Goal: Transaction & Acquisition: Obtain resource

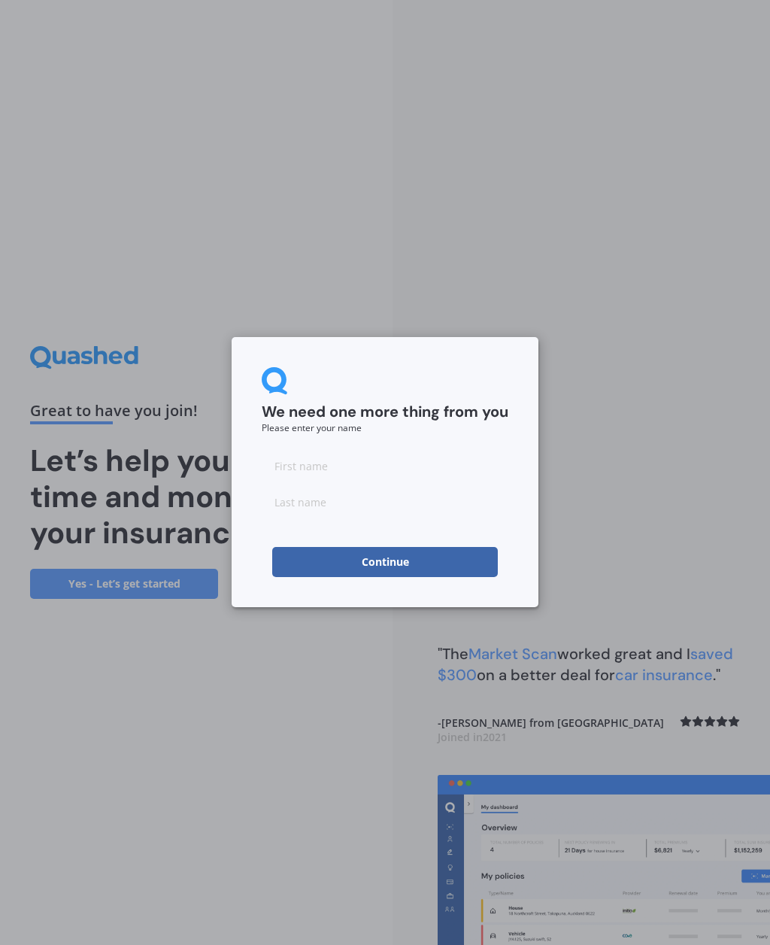
click at [309, 466] on input at bounding box center [385, 466] width 247 height 30
type input "Mal"
click at [325, 506] on input at bounding box center [385, 502] width 247 height 30
type input "Tongue"
click at [391, 558] on button "Continue" at bounding box center [385, 562] width 226 height 30
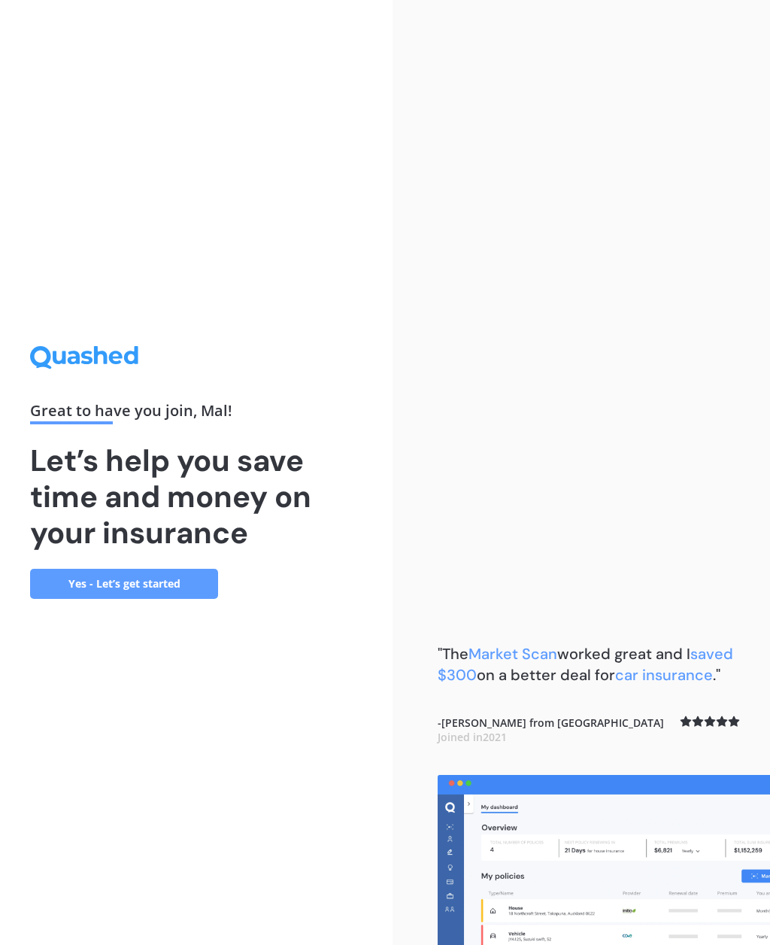
click at [153, 599] on link "Yes - Let’s get started" at bounding box center [124, 584] width 188 height 30
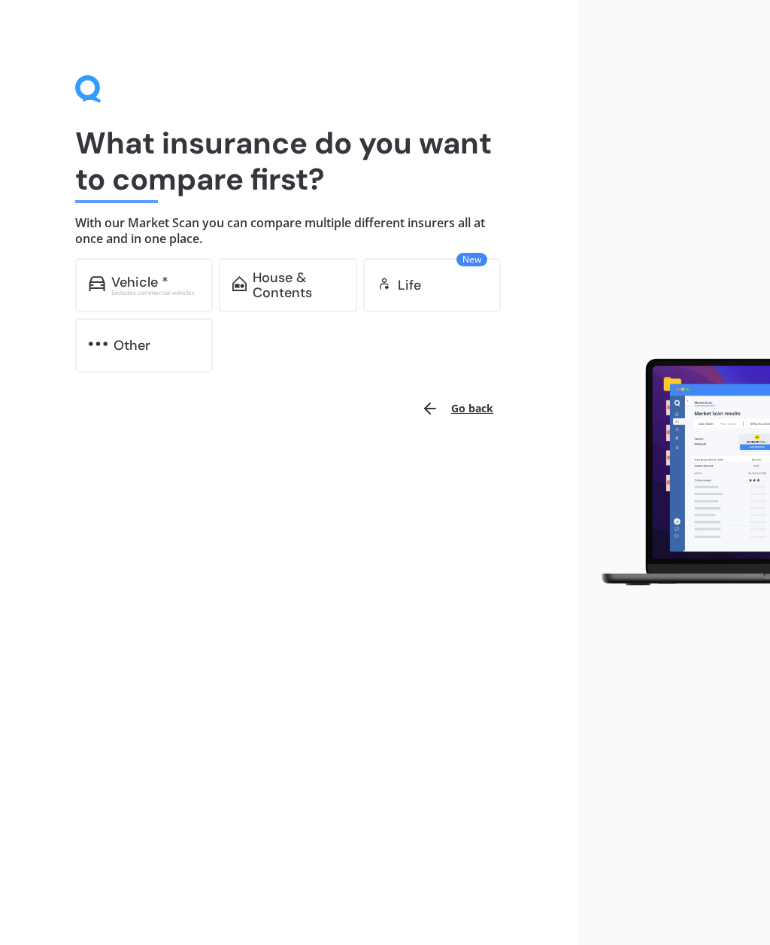
click at [145, 281] on div "Vehicle *" at bounding box center [139, 282] width 57 height 15
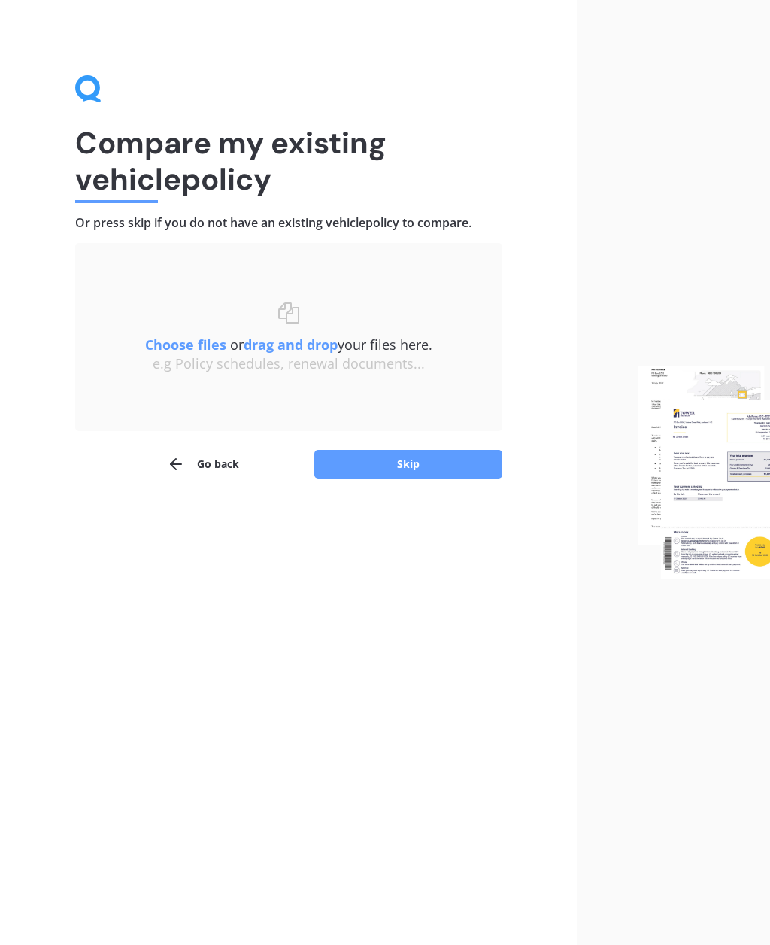
click at [422, 468] on button "Skip" at bounding box center [408, 464] width 188 height 29
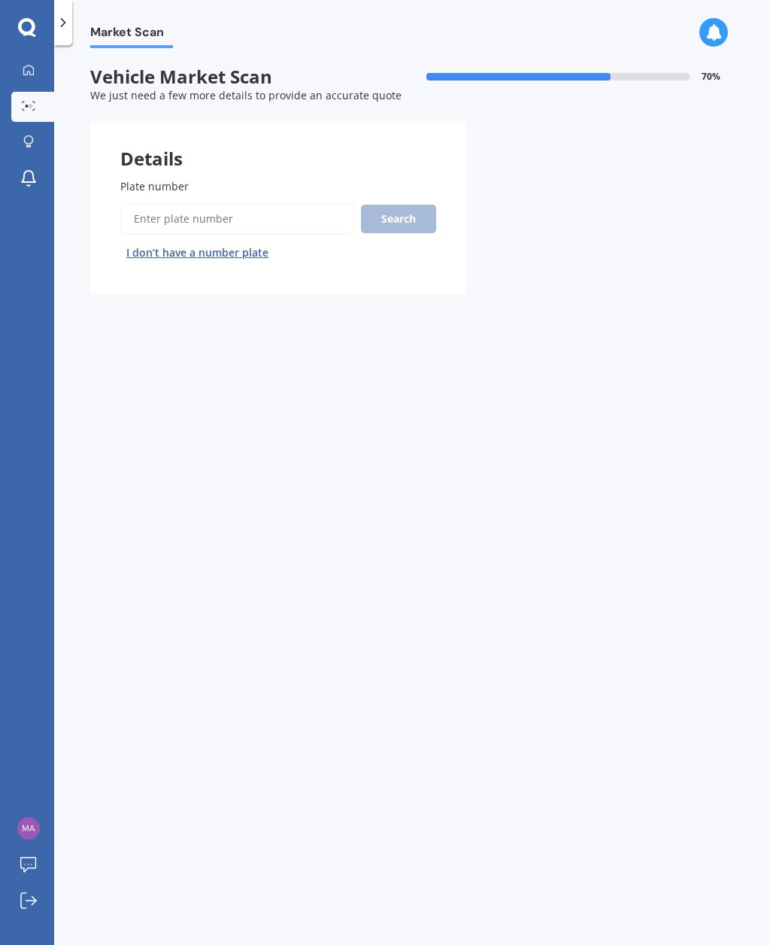
click at [229, 257] on button "I don’t have a number plate" at bounding box center [197, 253] width 154 height 24
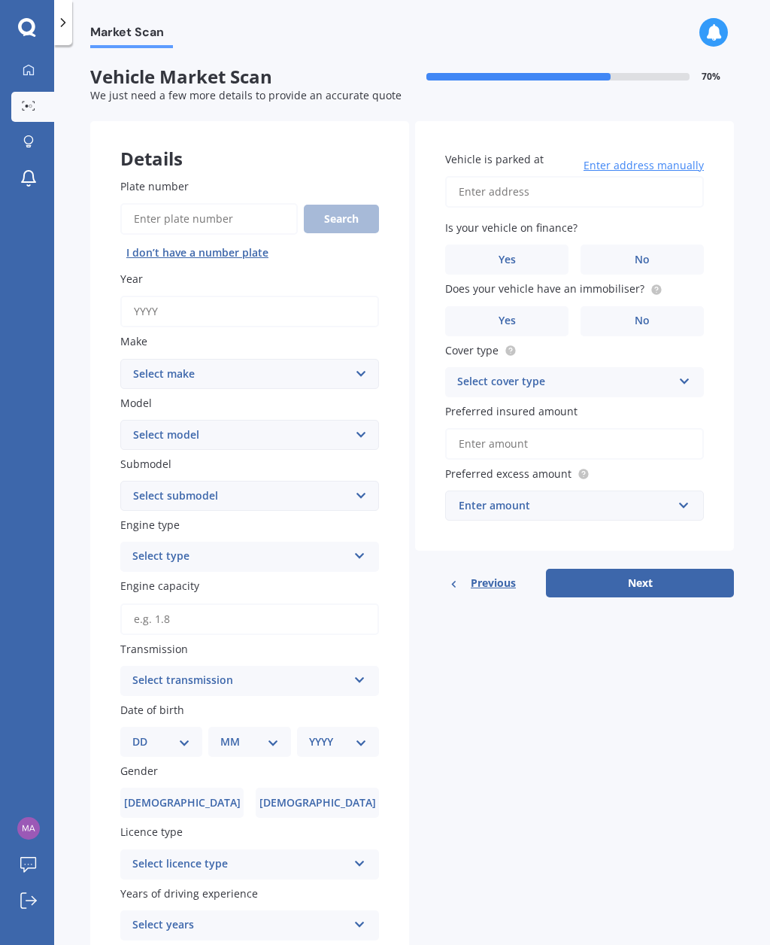
click at [372, 377] on select "Select make AC ALFA ROMEO ASTON MARTIN AUDI AUSTIN BEDFORD Bentley BMW BYD CADI…" at bounding box center [249, 374] width 259 height 30
select select "JAGUAR"
click at [360, 428] on select "Select model 340 E-Pace F Type F-Pace I-Pace S type Sovereign Vanden Plas X Typ…" at bounding box center [249, 435] width 259 height 30
select select "F TYPE"
click at [360, 493] on select "Select submodel Convertible R Coupe S Coupe V6 Coupe" at bounding box center [249, 496] width 259 height 30
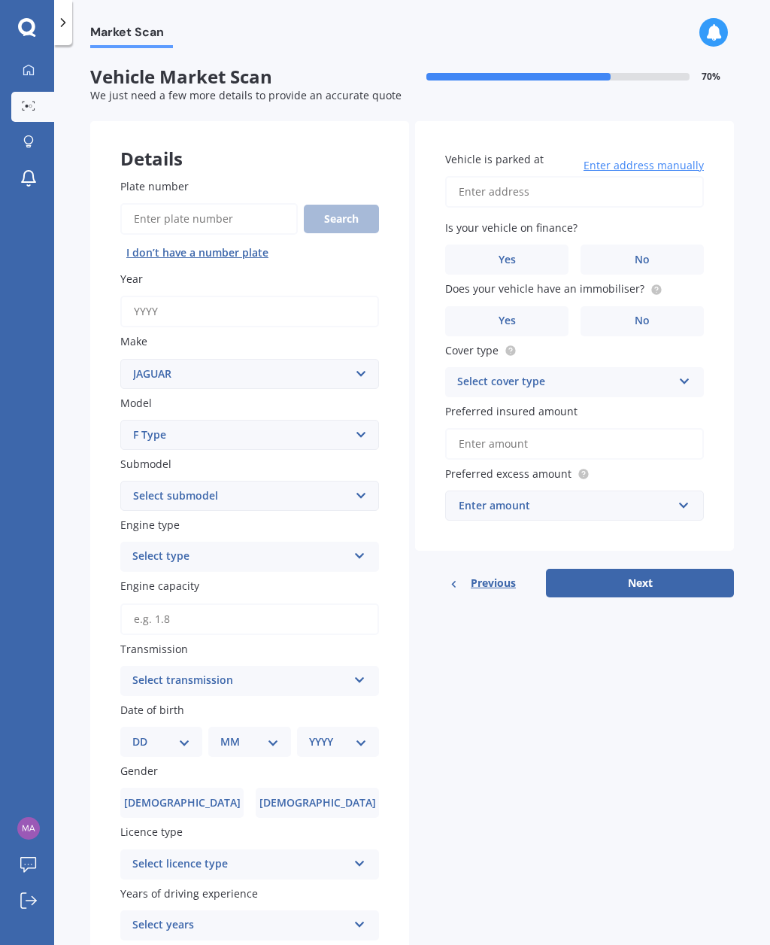
select select "S COUPE"
click at [365, 548] on icon at bounding box center [360, 553] width 13 height 11
click at [252, 582] on div "Petrol" at bounding box center [249, 586] width 257 height 27
click at [299, 583] on label "Engine capacity" at bounding box center [246, 586] width 253 height 16
click at [299, 603] on input "Engine capacity" at bounding box center [249, 619] width 259 height 32
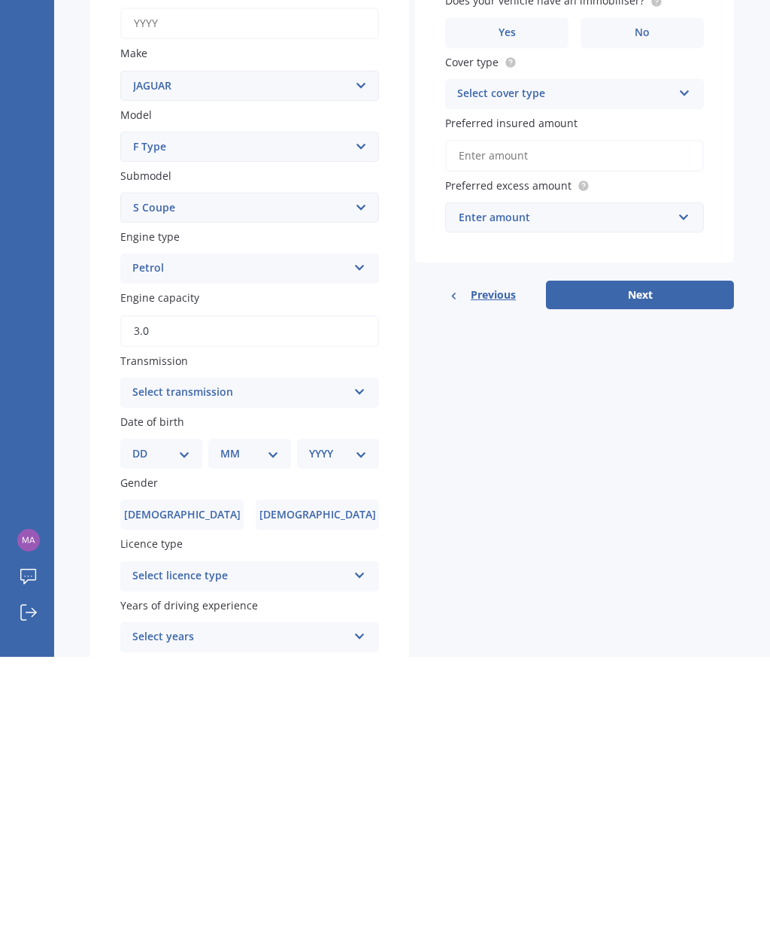
type input "3.0"
click at [359, 672] on icon at bounding box center [360, 677] width 13 height 11
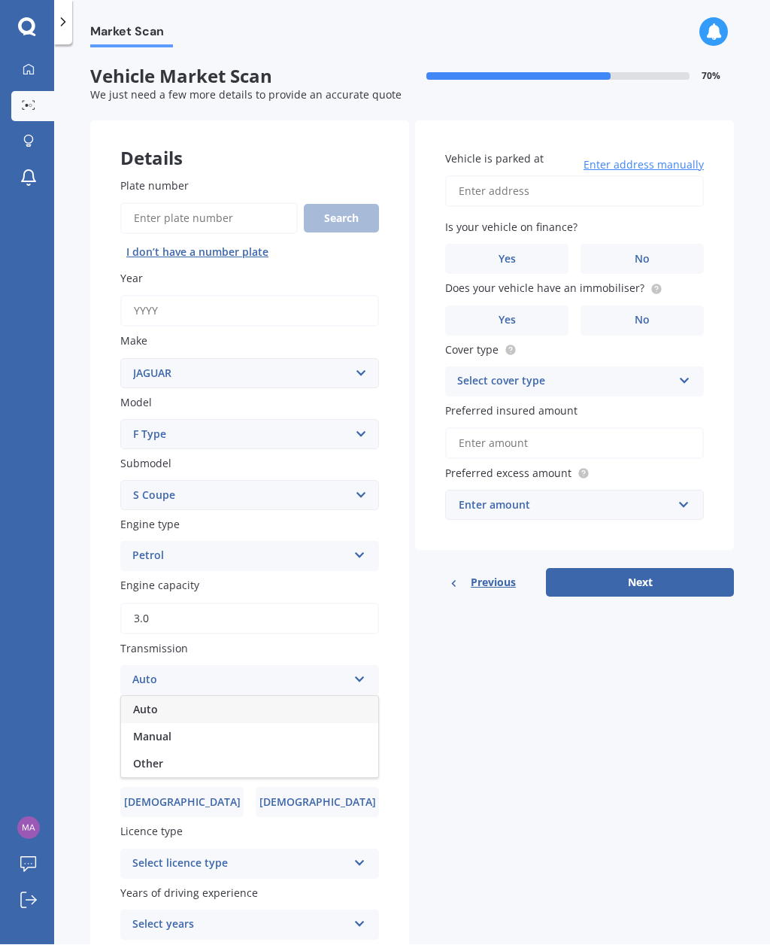
click at [208, 697] on div "Auto" at bounding box center [249, 710] width 257 height 27
click at [190, 734] on select "DD 01 02 03 04 05 06 07 08 09 10 11 12 13 14 15 16 17 18 19 20 21 22 23 24 25 2…" at bounding box center [161, 742] width 58 height 17
select select "21"
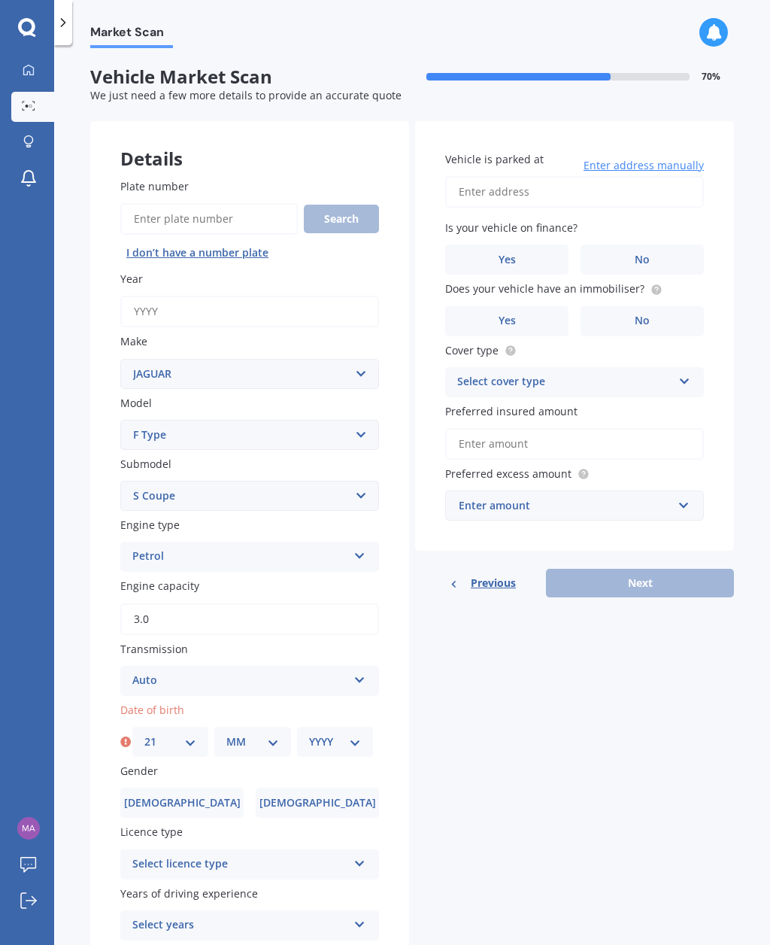
click at [263, 734] on select "MM 01 02 03 04 05 06 07 08 09 10 11 12" at bounding box center [252, 742] width 52 height 17
select select "04"
click at [332, 734] on select "YYYY 2025 2024 2023 2022 2021 2020 2019 2018 2017 2016 2015 2014 2013 2012 2011…" at bounding box center [335, 742] width 52 height 17
select select "1957"
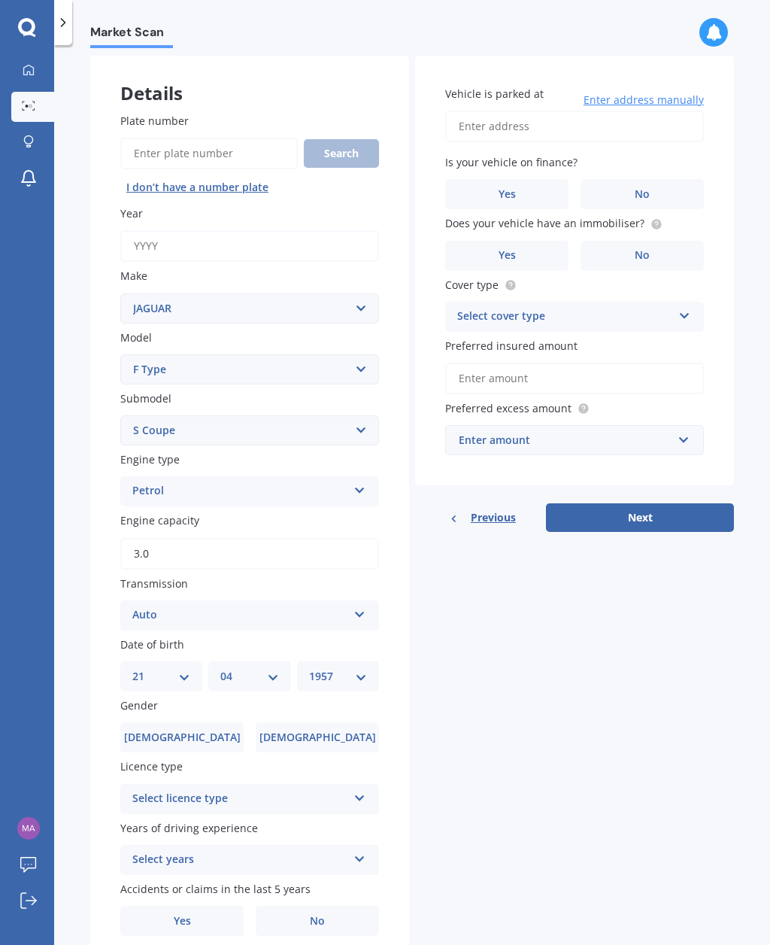
scroll to position [59, 0]
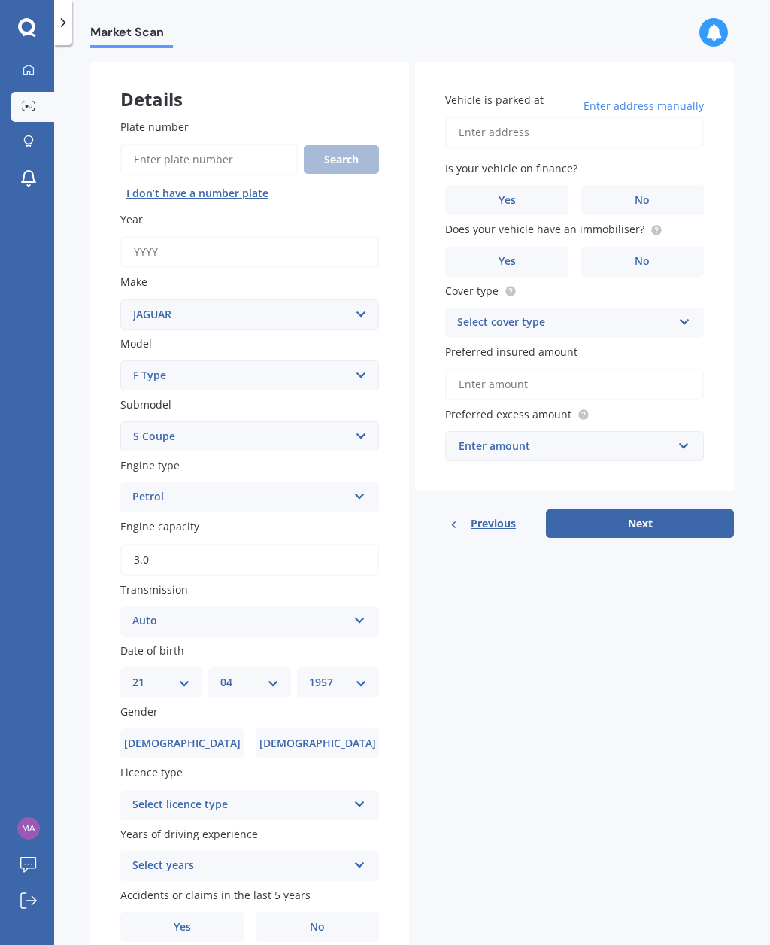
click at [199, 728] on label "Male" at bounding box center [181, 743] width 123 height 30
click at [0, 0] on input "Male" at bounding box center [0, 0] width 0 height 0
click at [360, 796] on icon at bounding box center [360, 801] width 13 height 11
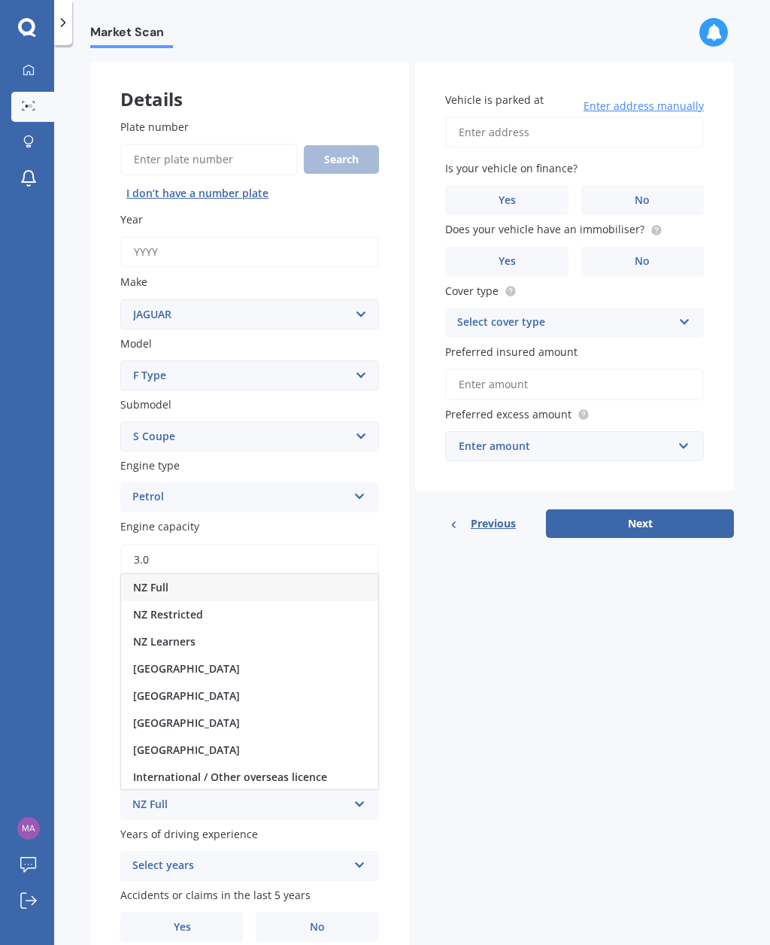
click at [245, 574] on div "NZ Full" at bounding box center [249, 587] width 257 height 27
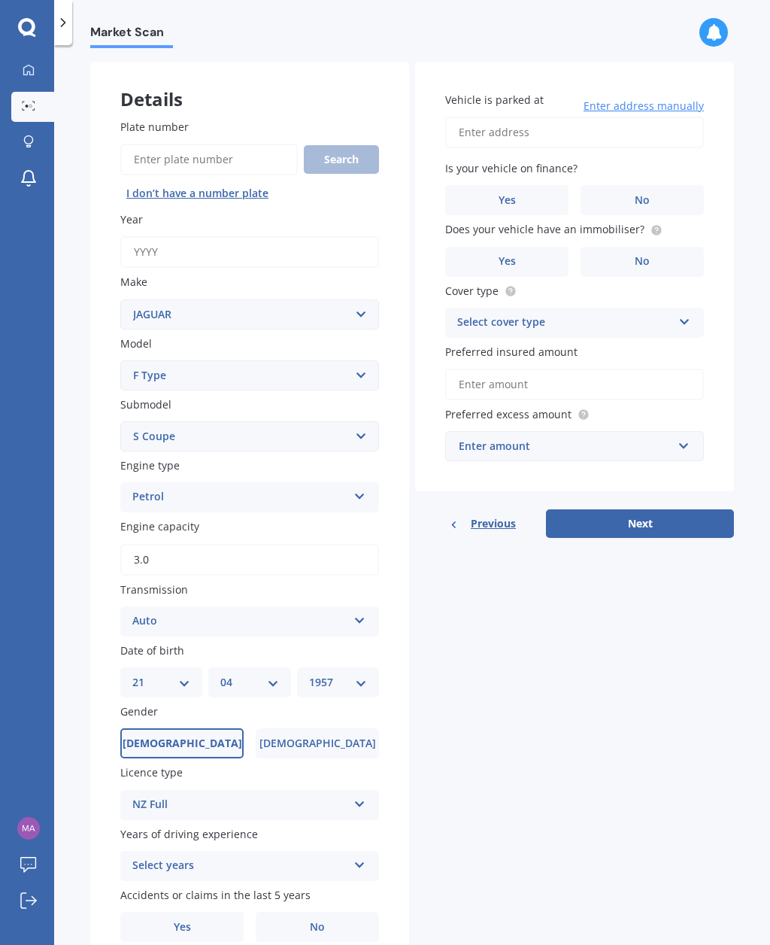
click at [360, 851] on div "Select years 5 or more years 4 years 3 years 2 years 1 year" at bounding box center [249, 866] width 259 height 30
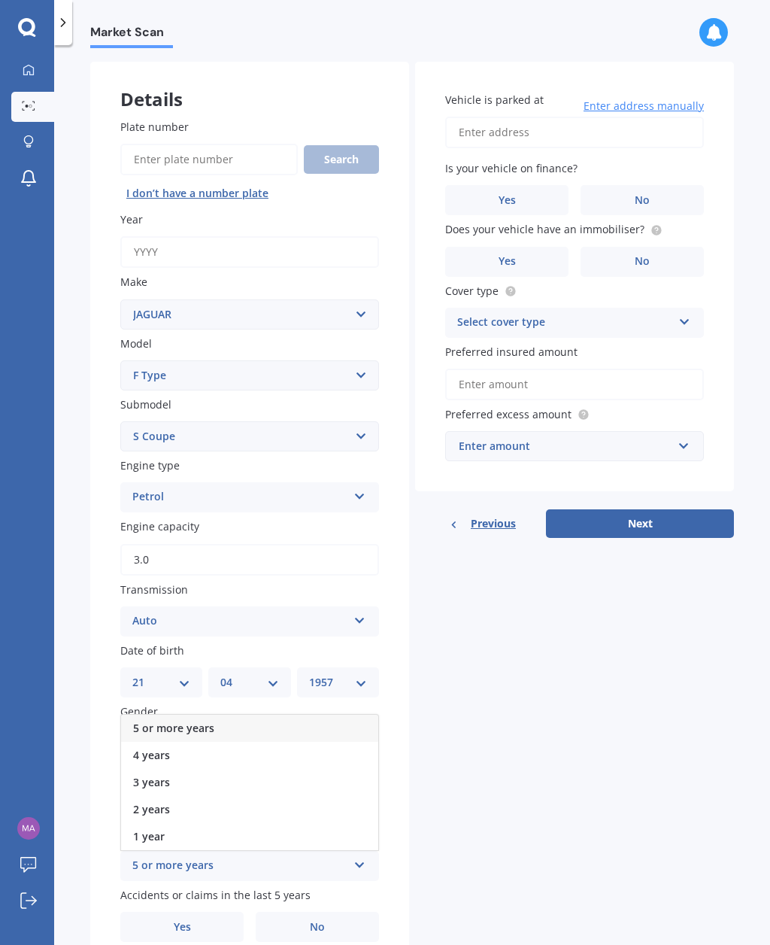
click at [327, 715] on div "5 or more years" at bounding box center [249, 728] width 257 height 27
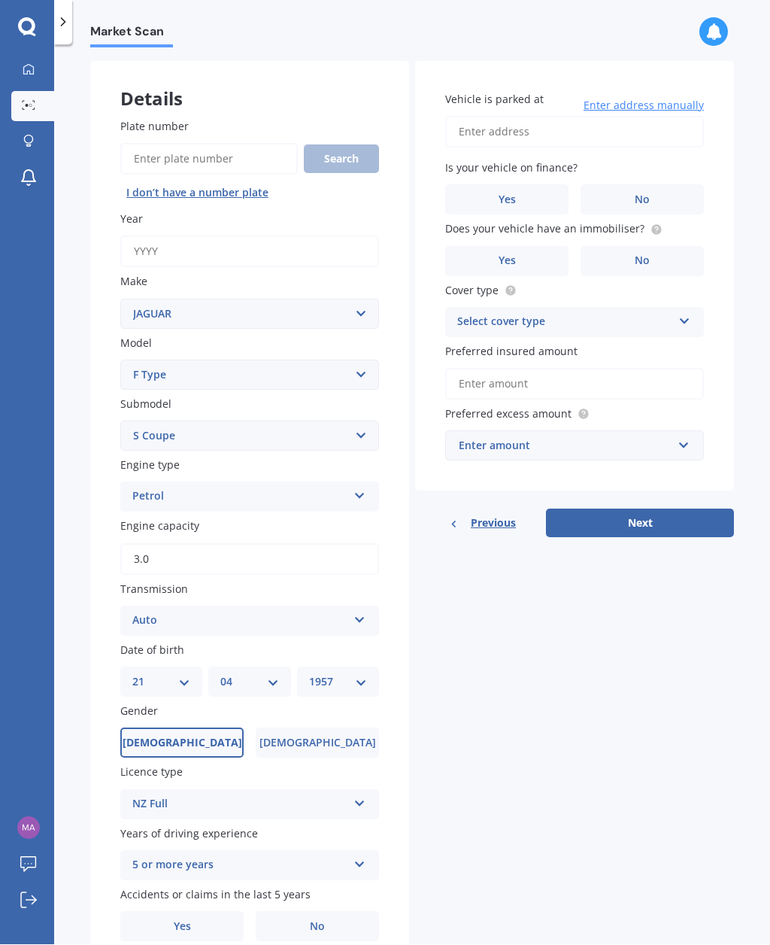
click at [320, 921] on span "No" at bounding box center [317, 927] width 15 height 13
click at [0, 0] on input "No" at bounding box center [0, 0] width 0 height 0
click at [528, 117] on input "Vehicle is parked at" at bounding box center [574, 133] width 259 height 32
type input "718E Te Whiti Road, Te Whiti 5884"
click at [521, 247] on label "Yes" at bounding box center [506, 262] width 123 height 30
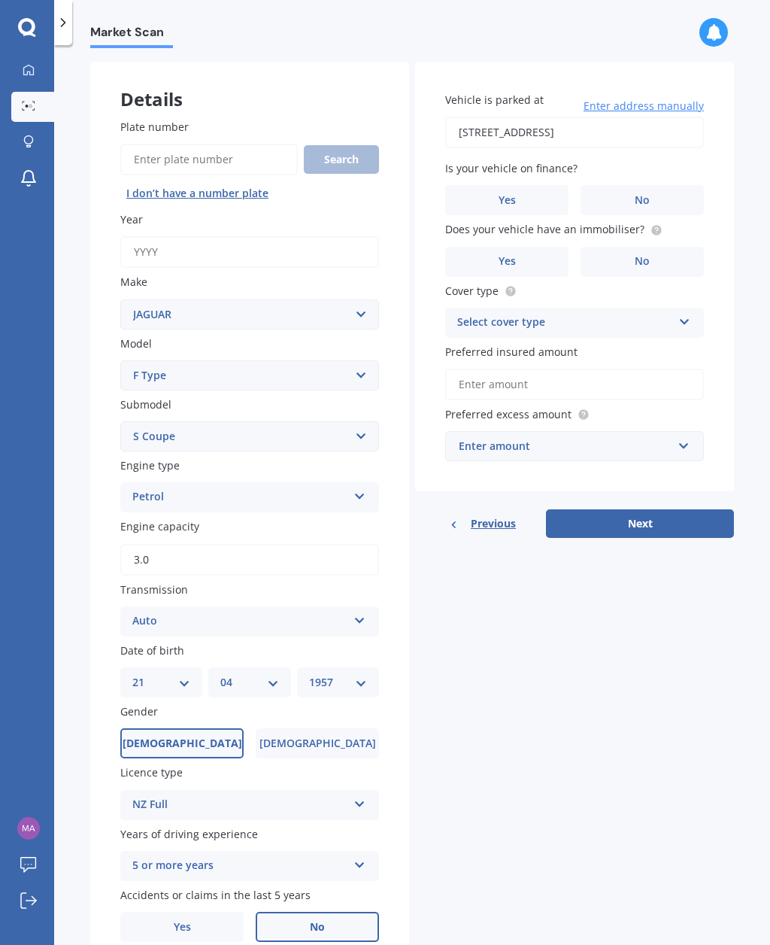
click at [0, 0] on input "Yes" at bounding box center [0, 0] width 0 height 0
click at [727, 277] on div "Vehicle is parked at 718E Te Whiti Road, Te Whiti 5884 Enter address manually I…" at bounding box center [574, 277] width 319 height 430
click at [686, 314] on icon at bounding box center [685, 319] width 13 height 11
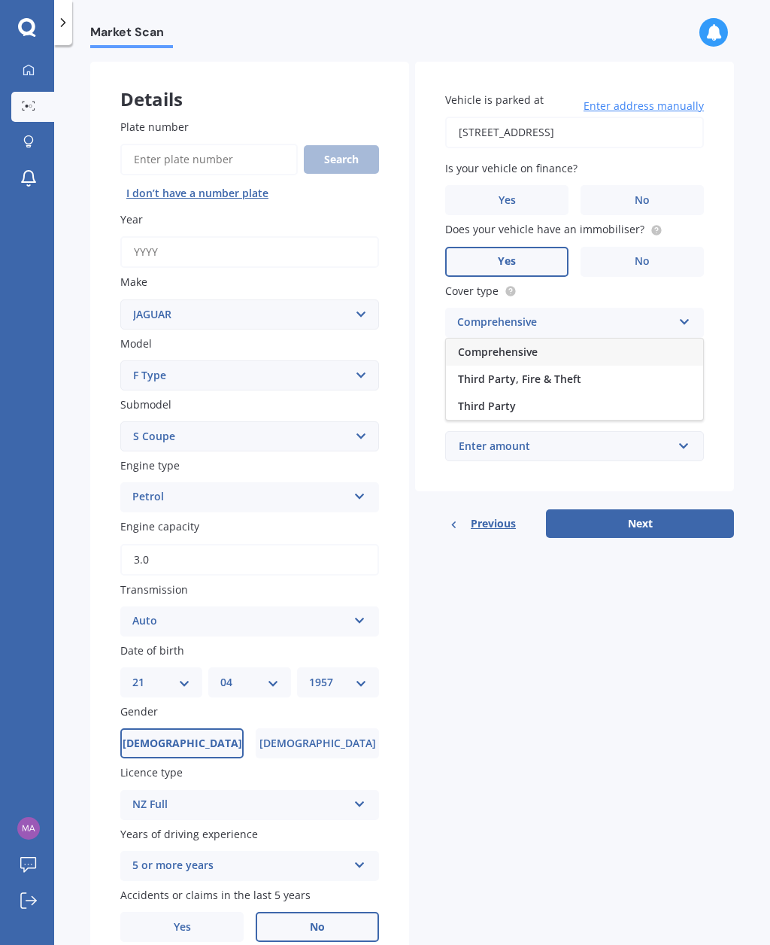
click at [543, 339] on div "Comprehensive" at bounding box center [574, 352] width 257 height 27
click at [516, 369] on input "Preferred insured amount" at bounding box center [574, 385] width 259 height 32
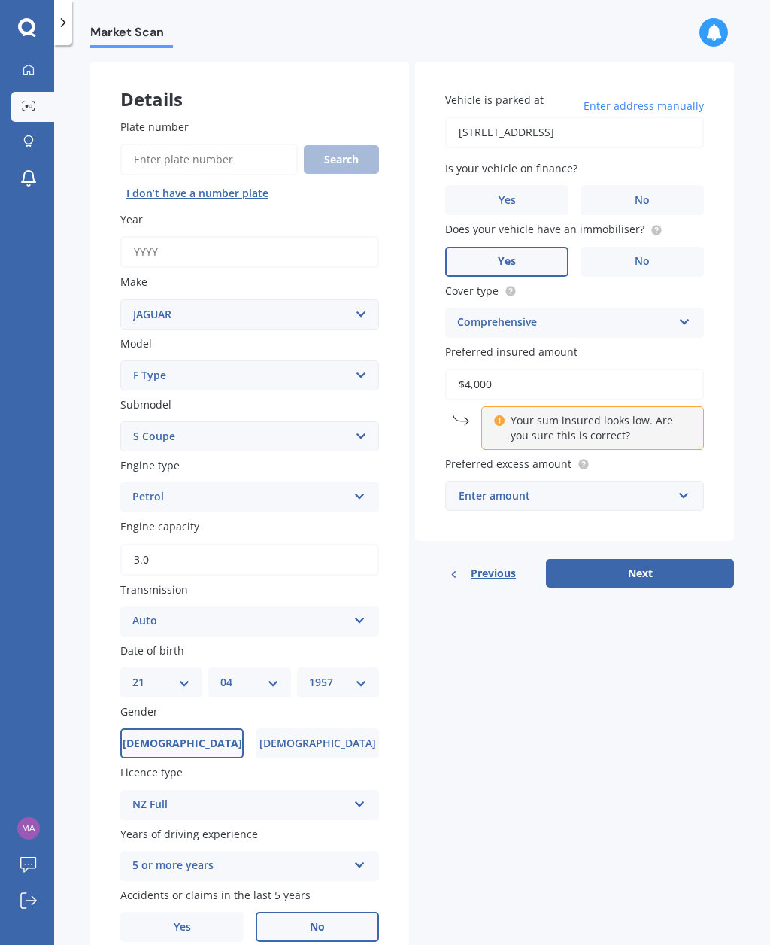
type input "$40,000"
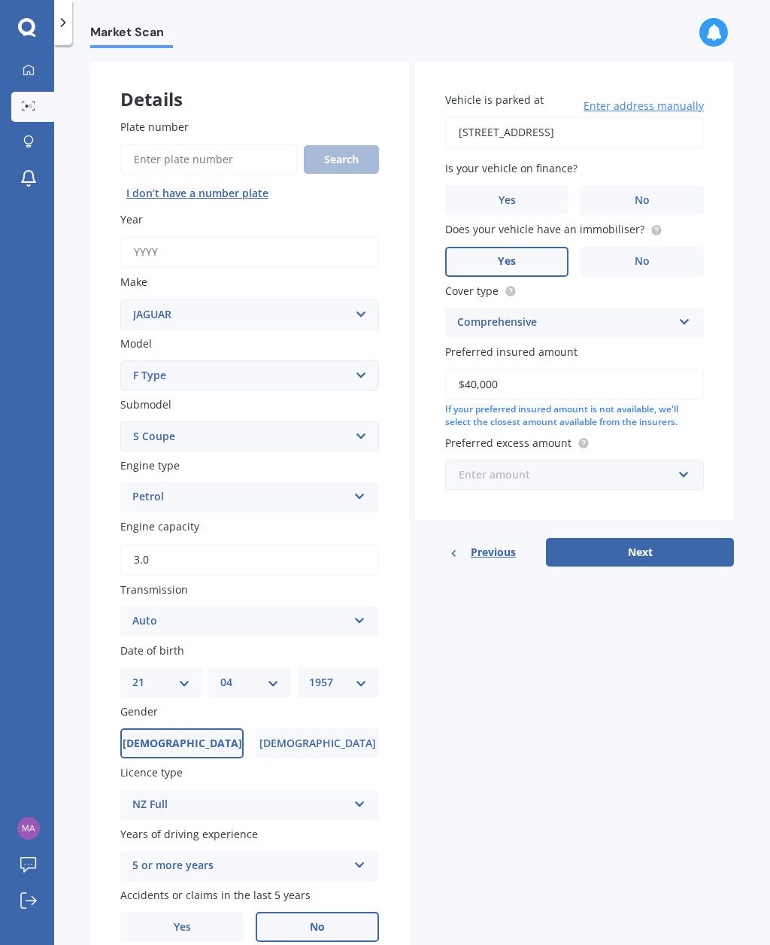
click at [687, 460] on input "text" at bounding box center [569, 474] width 245 height 29
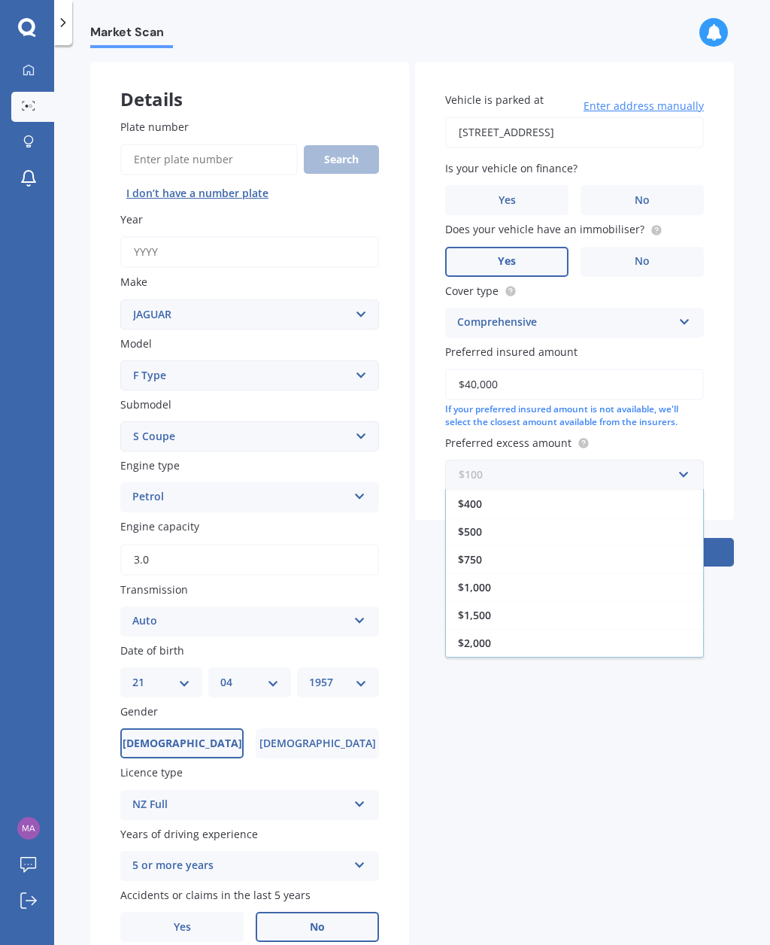
scroll to position [27, 0]
click at [602, 545] on div "$750" at bounding box center [574, 559] width 257 height 28
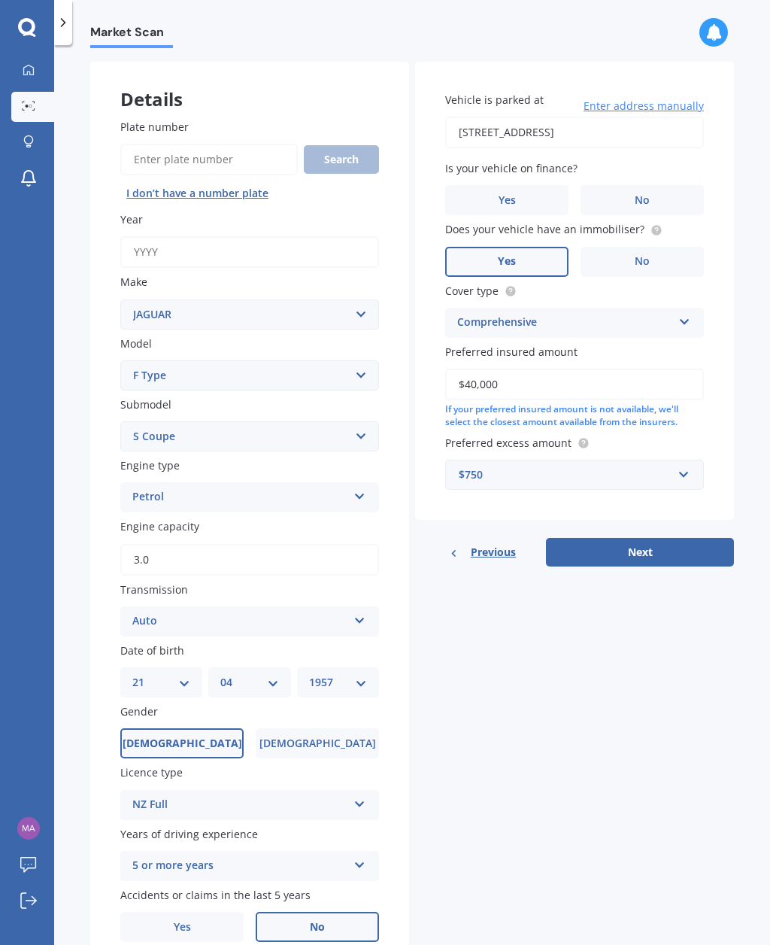
click at [637, 538] on button "Next" at bounding box center [640, 552] width 188 height 29
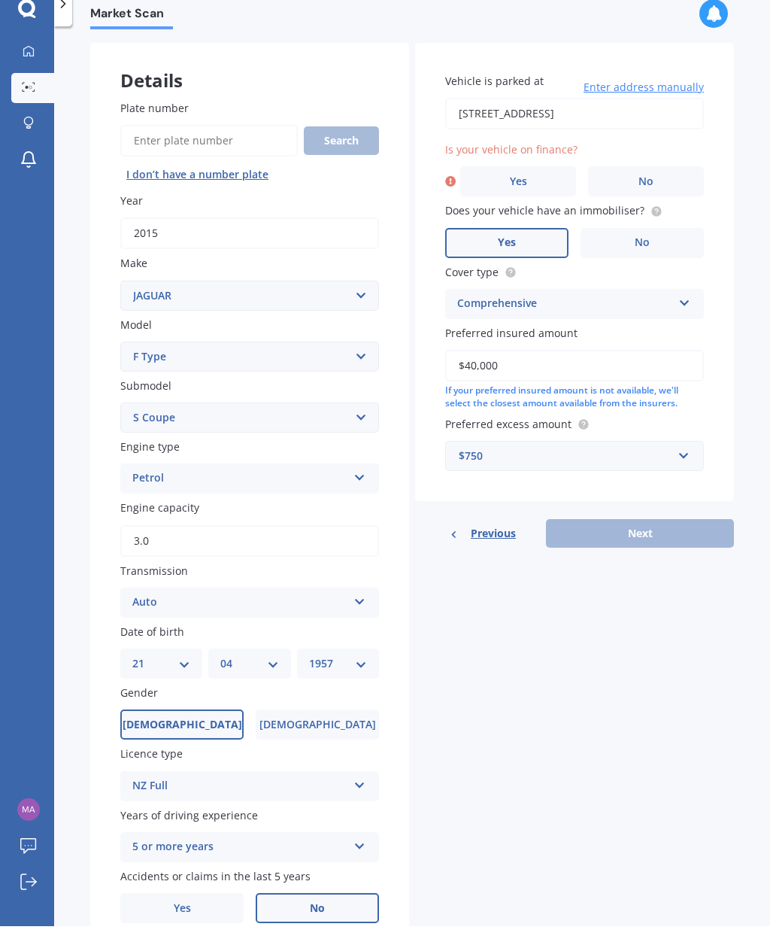
scroll to position [0, 0]
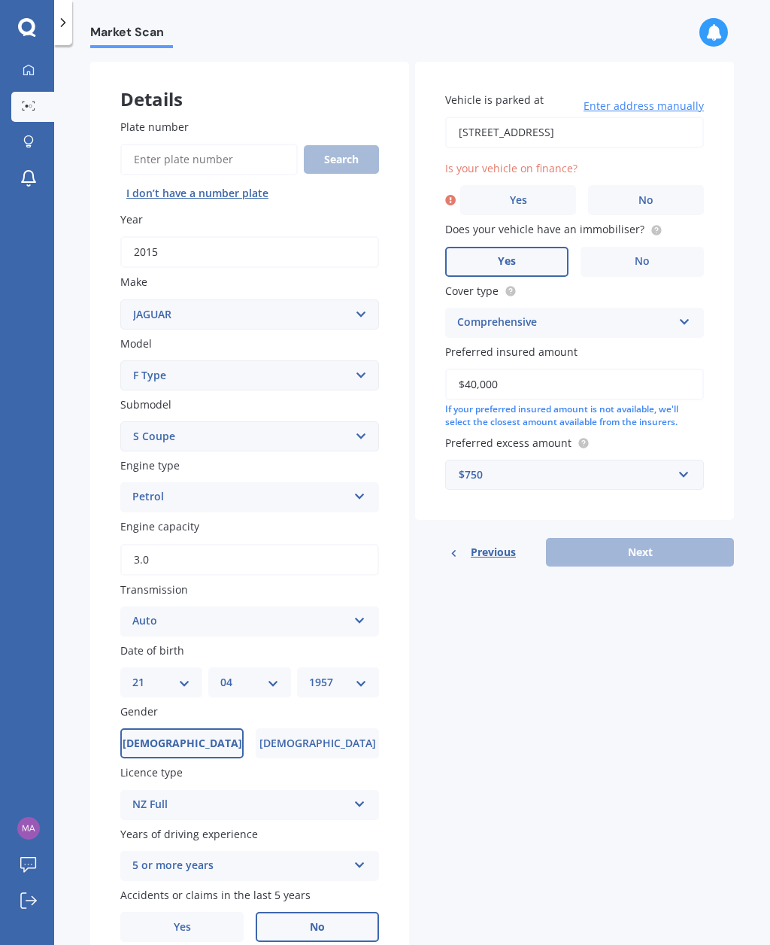
type input "2015"
click at [640, 196] on span "No" at bounding box center [646, 200] width 15 height 13
click at [0, 0] on input "No" at bounding box center [0, 0] width 0 height 0
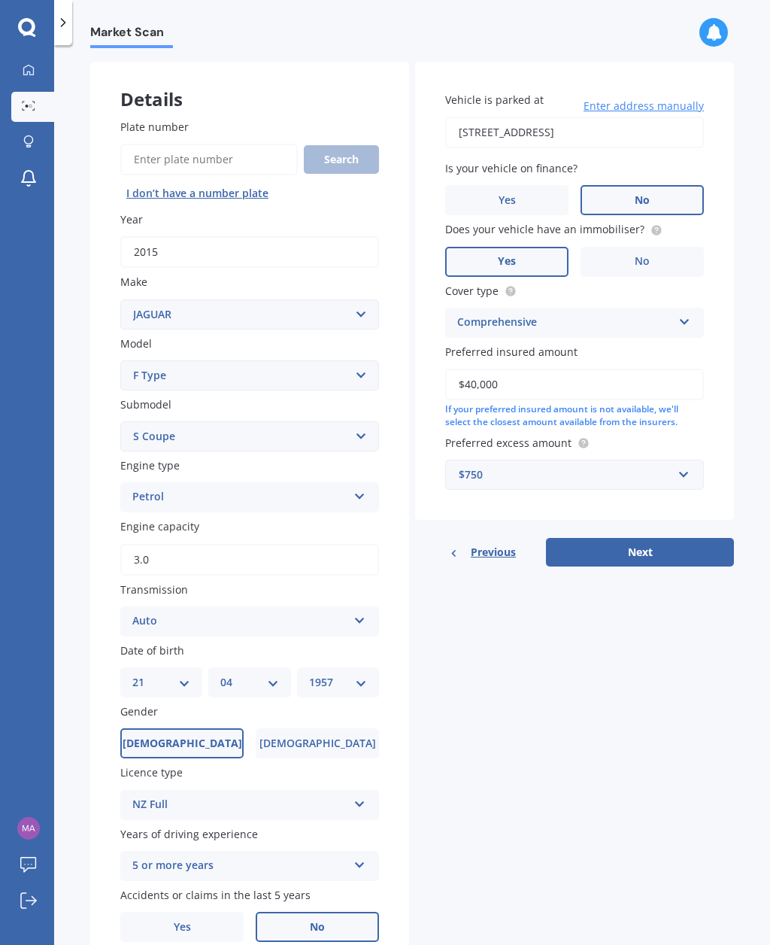
click at [654, 539] on button "Next" at bounding box center [640, 552] width 188 height 29
select select "21"
select select "04"
select select "1957"
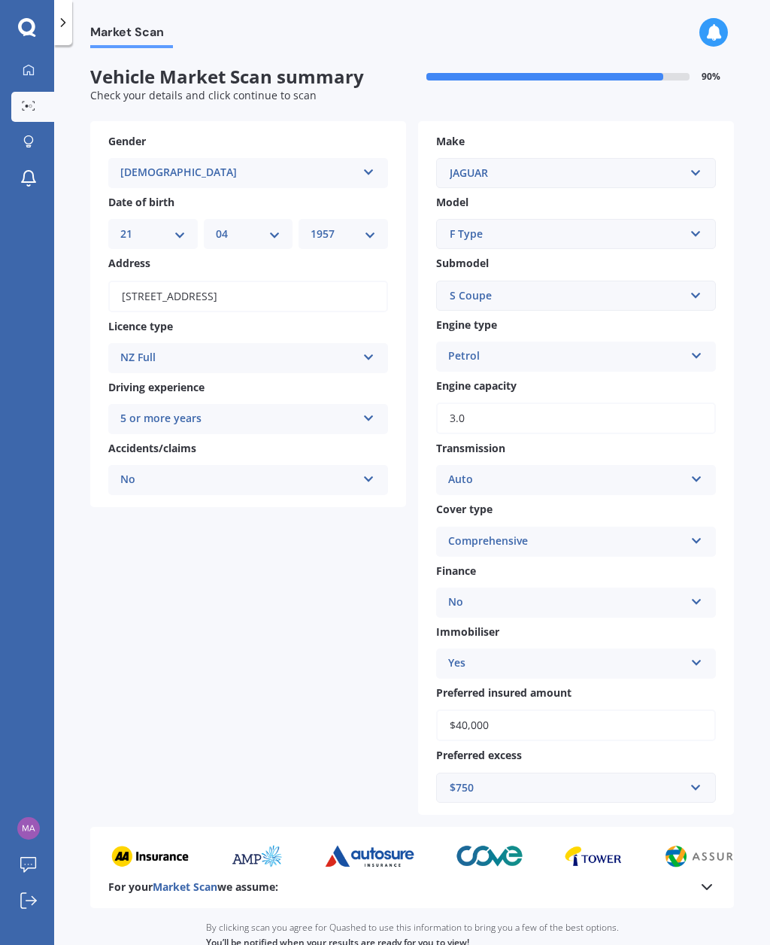
click at [711, 878] on icon at bounding box center [707, 887] width 18 height 18
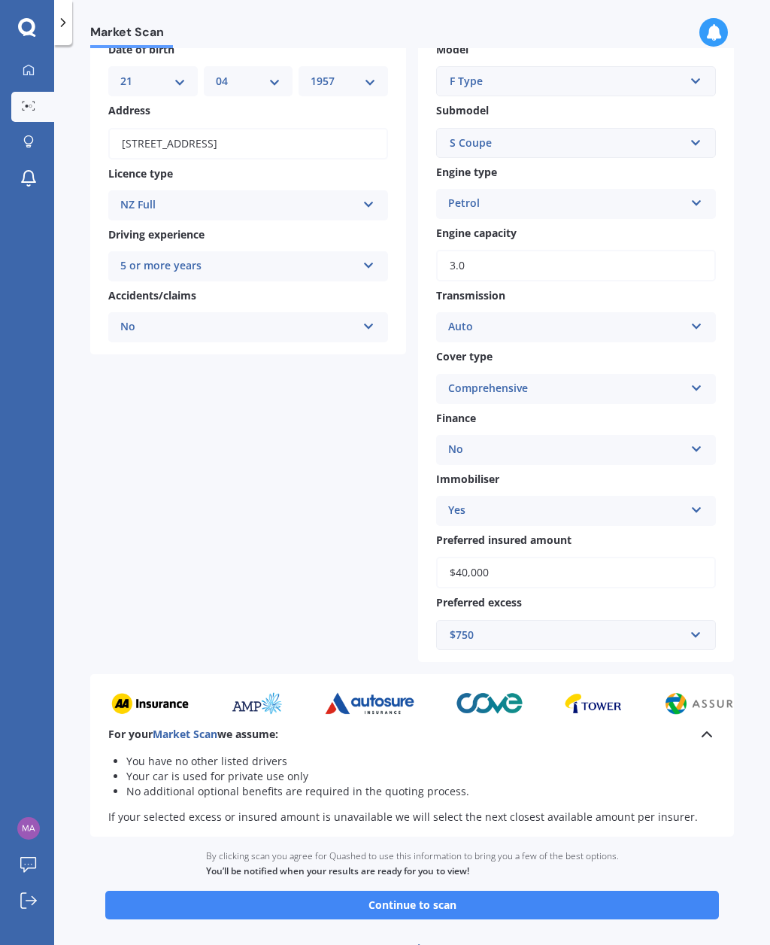
scroll to position [152, 0]
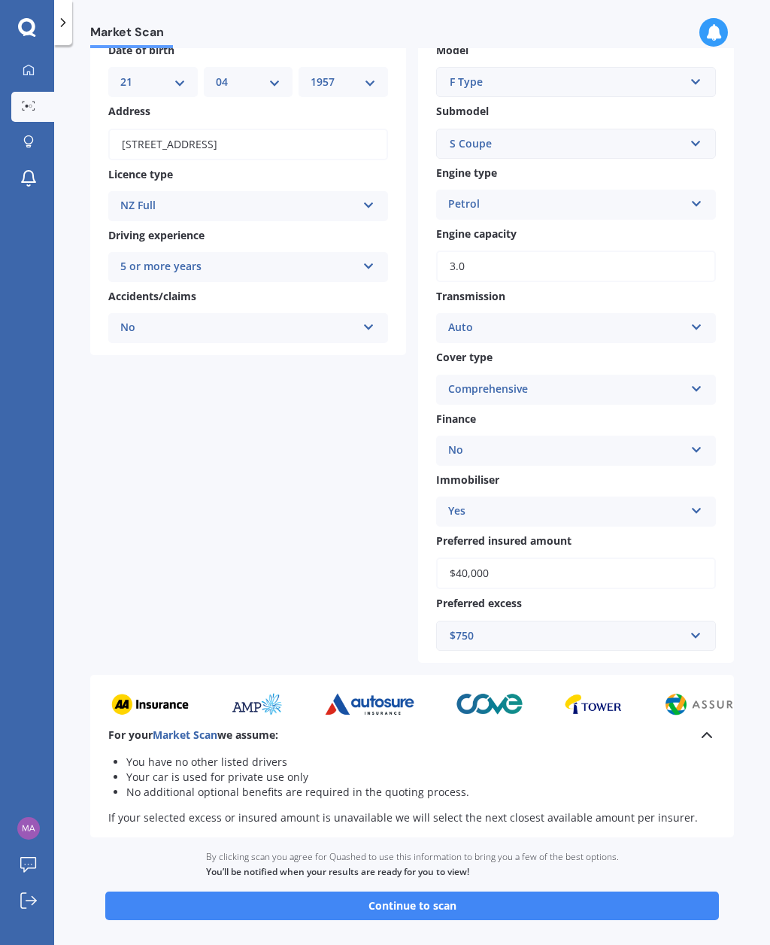
click at [444, 891] on button "Continue to scan" at bounding box center [412, 905] width 614 height 29
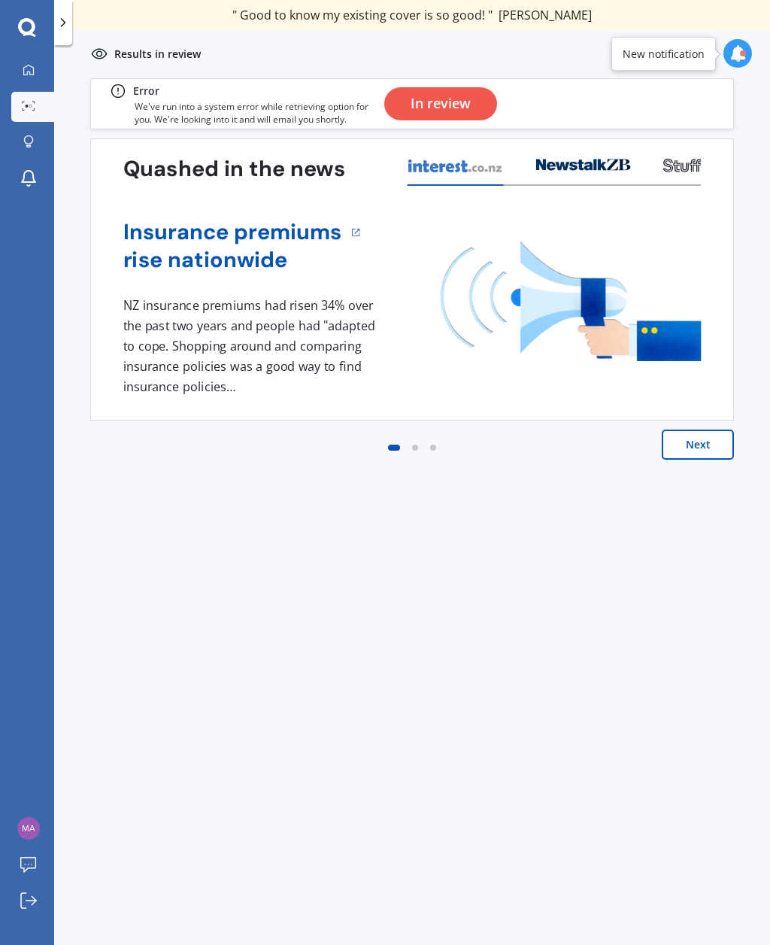
click at [462, 96] on div "In review" at bounding box center [441, 103] width 60 height 33
click at [451, 102] on div "In review" at bounding box center [441, 103] width 60 height 33
click at [697, 439] on button "Next" at bounding box center [698, 445] width 72 height 30
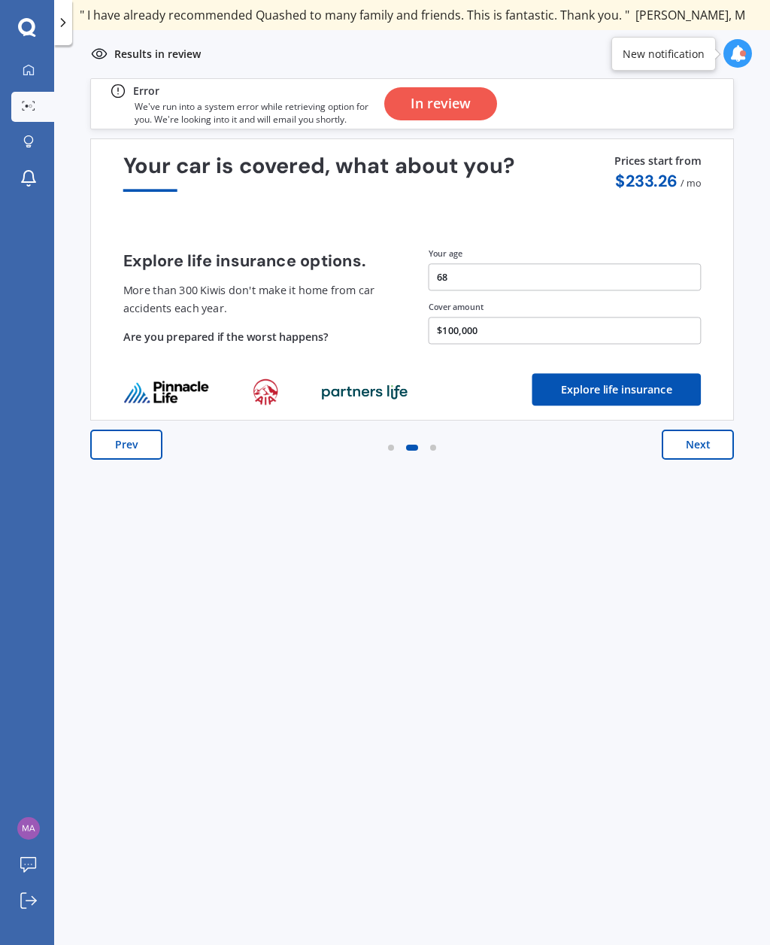
click at [703, 430] on button "Next" at bounding box center [698, 445] width 72 height 30
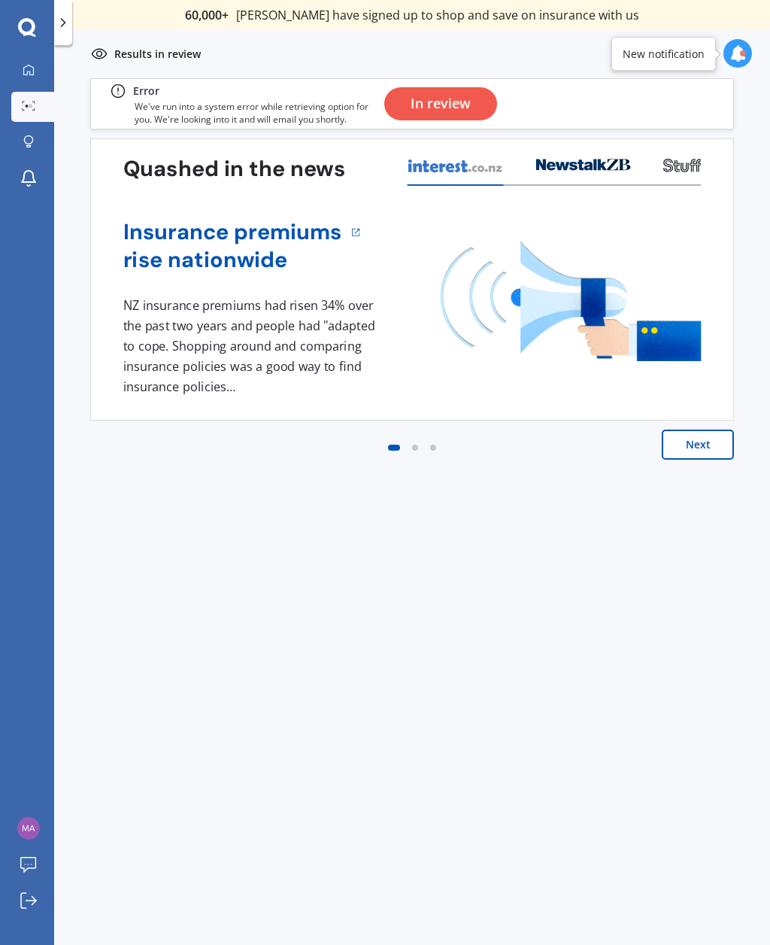
click at [29, 29] on icon at bounding box center [27, 28] width 18 height 20
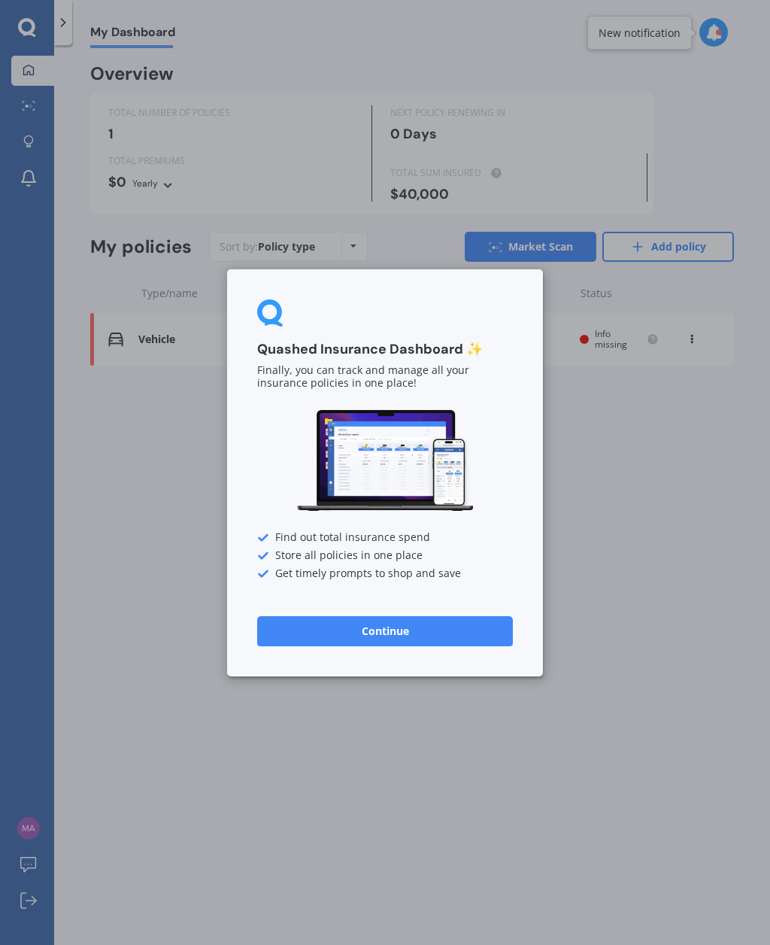
click at [417, 631] on button "Continue" at bounding box center [385, 630] width 256 height 30
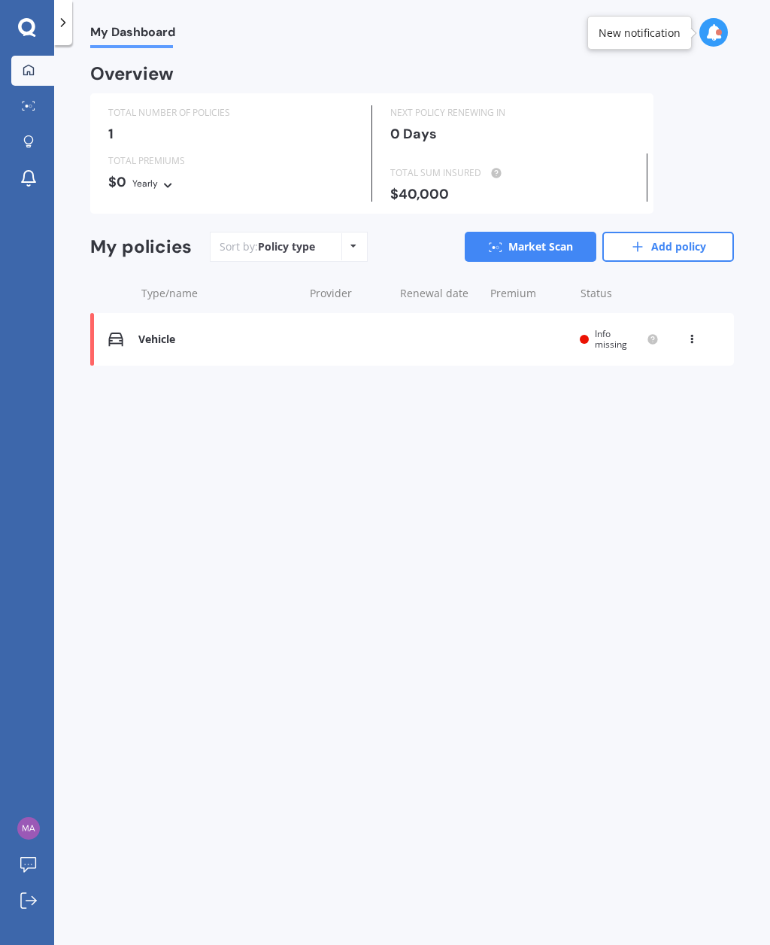
click at [532, 238] on link "Market Scan" at bounding box center [531, 247] width 132 height 30
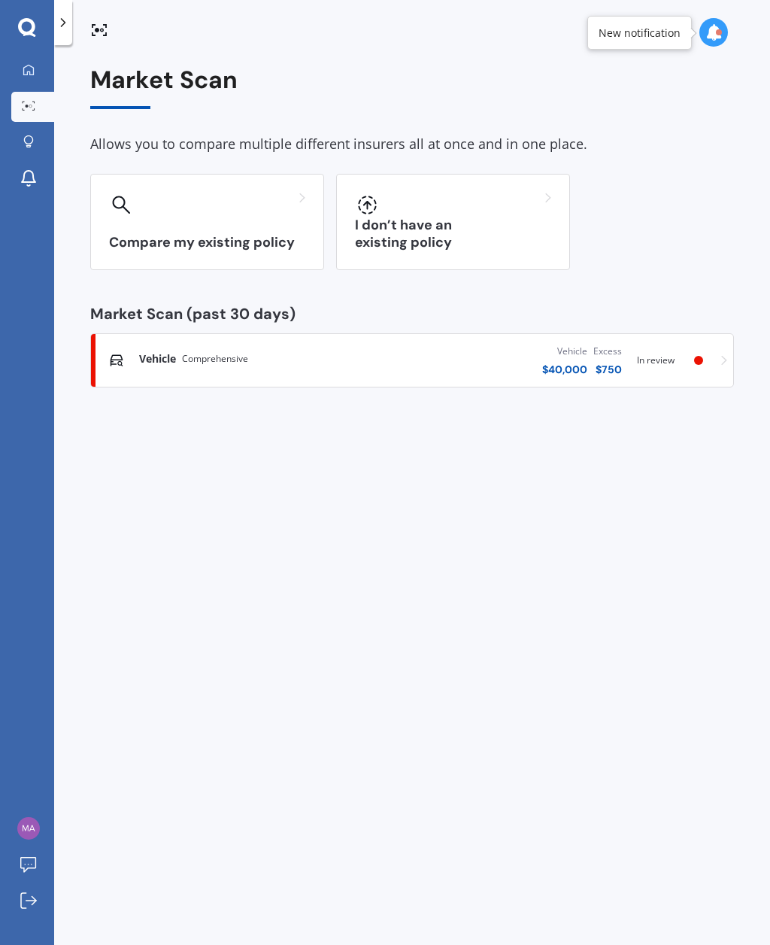
click at [523, 231] on div "I don’t have an existing policy" at bounding box center [453, 222] width 234 height 96
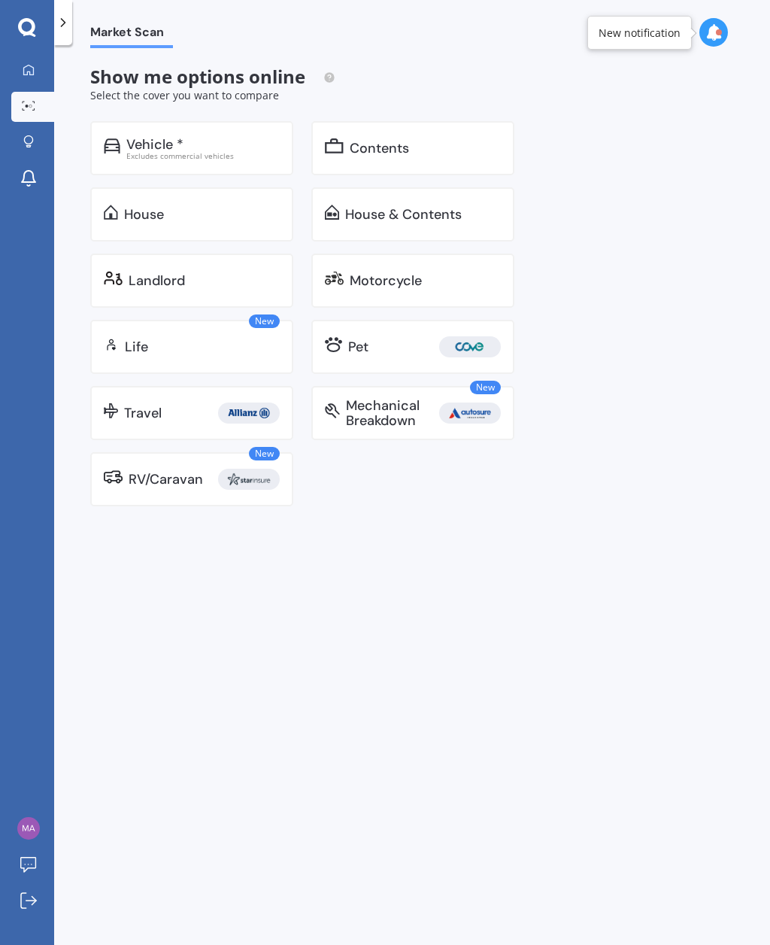
click at [242, 132] on div "Vehicle * Excludes commercial vehicles" at bounding box center [191, 148] width 203 height 54
